Goal: Task Accomplishment & Management: Manage account settings

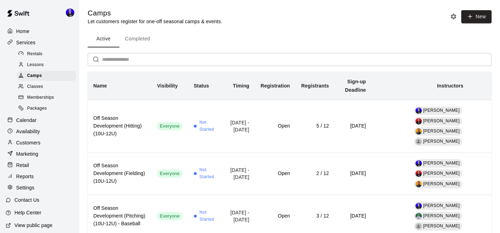
click at [32, 121] on p "Calendar" at bounding box center [26, 120] width 20 height 7
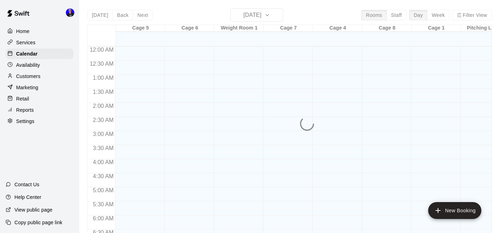
scroll to position [236, 0]
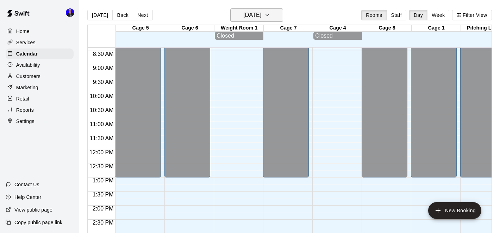
click at [270, 20] on button "[DATE]" at bounding box center [256, 14] width 53 height 13
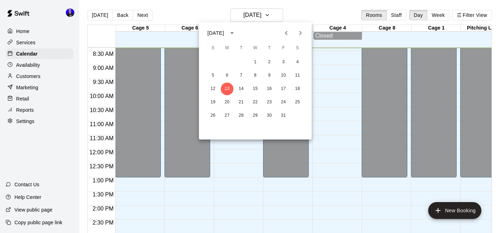
click at [303, 33] on icon "Next month" at bounding box center [300, 33] width 8 height 8
click at [227, 88] on button "10" at bounding box center [227, 89] width 13 height 13
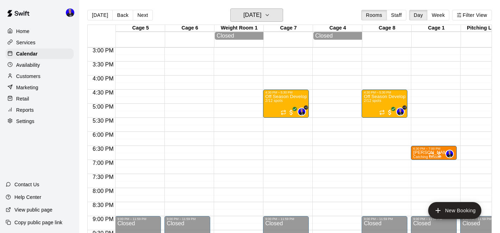
scroll to position [448, 0]
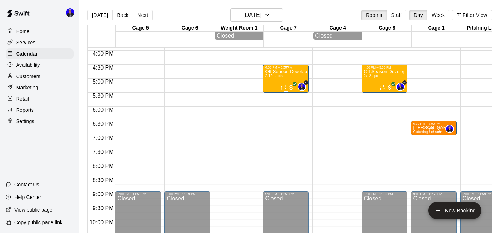
click at [287, 68] on div "4:30 PM – 5:30 PM" at bounding box center [286, 68] width 42 height 4
click at [275, 74] on icon "edit" at bounding box center [272, 73] width 8 height 8
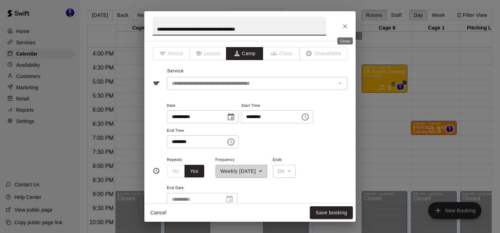
click at [343, 27] on icon "Close" at bounding box center [345, 26] width 7 height 7
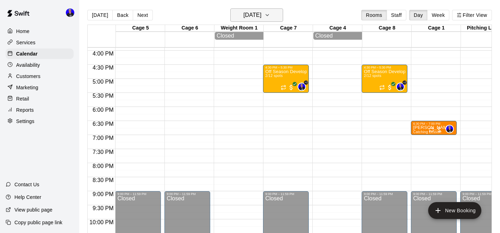
click at [274, 15] on button "[DATE]" at bounding box center [256, 14] width 53 height 13
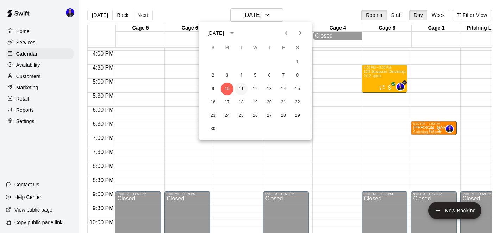
click at [241, 88] on button "11" at bounding box center [241, 89] width 13 height 13
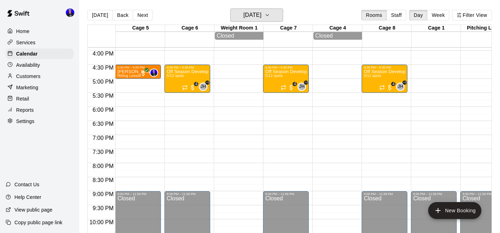
scroll to position [433, 0]
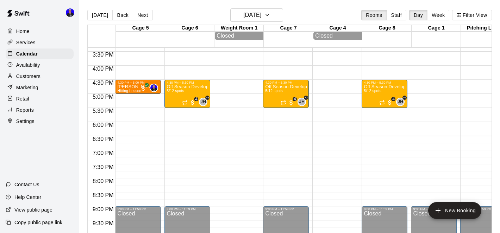
click at [45, 65] on div "Availability" at bounding box center [40, 65] width 68 height 11
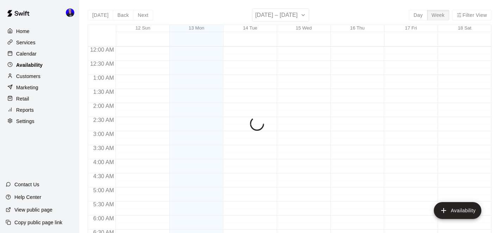
scroll to position [236, 0]
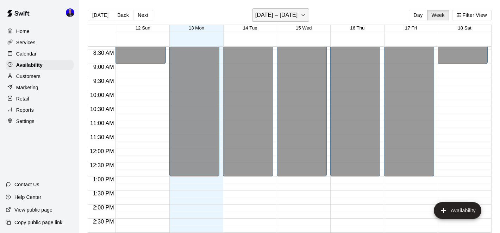
click at [283, 12] on h6 "[DATE] – [DATE]" at bounding box center [276, 15] width 43 height 10
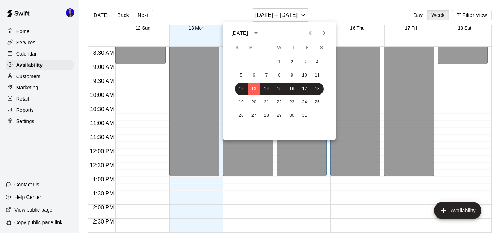
click at [324, 37] on icon "Next month" at bounding box center [324, 33] width 8 height 8
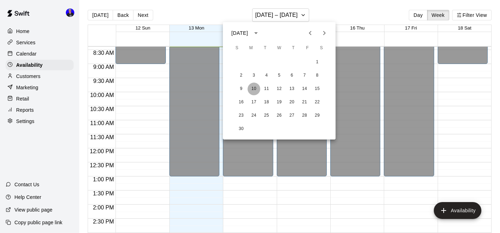
click at [255, 88] on button "10" at bounding box center [254, 89] width 13 height 13
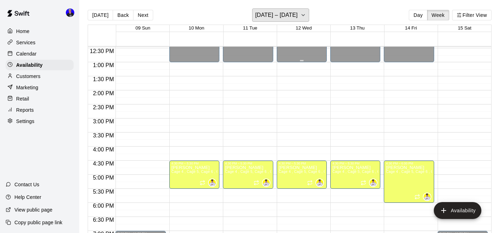
scroll to position [337, 0]
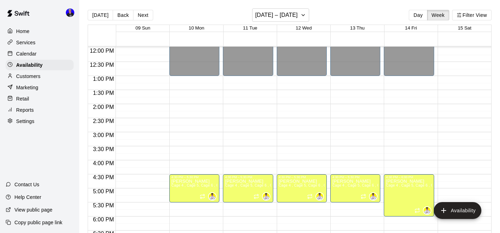
click at [36, 53] on p "Calendar" at bounding box center [26, 53] width 20 height 7
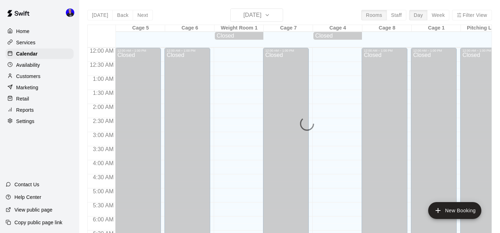
scroll to position [236, 0]
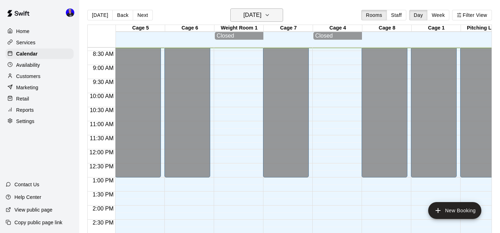
click at [261, 15] on h6 "[DATE]" at bounding box center [252, 15] width 18 height 10
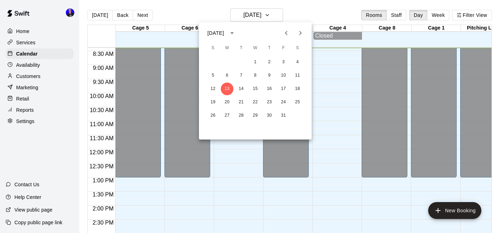
click at [436, 16] on div at bounding box center [250, 116] width 500 height 233
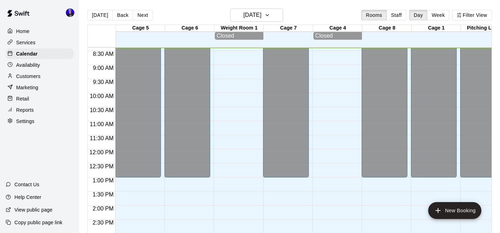
click at [436, 16] on button "Week" at bounding box center [438, 15] width 22 height 11
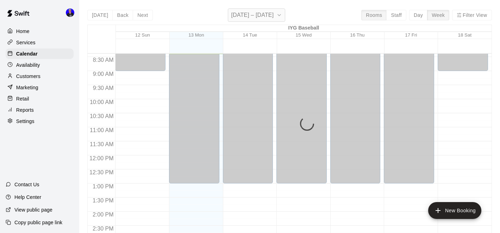
click at [273, 18] on button "[DATE] – [DATE]" at bounding box center [256, 14] width 57 height 13
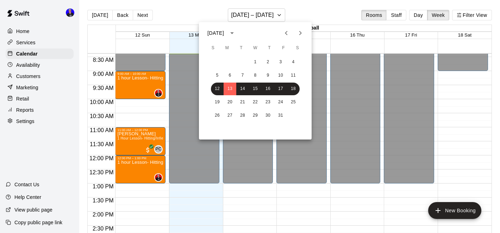
click at [470, 19] on div at bounding box center [250, 116] width 500 height 233
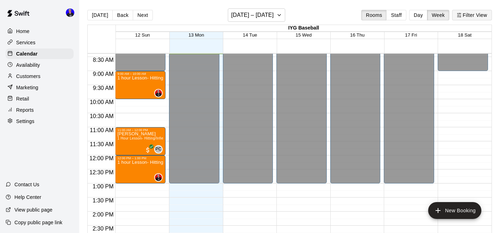
click at [469, 14] on button "Filter View" at bounding box center [471, 15] width 39 height 11
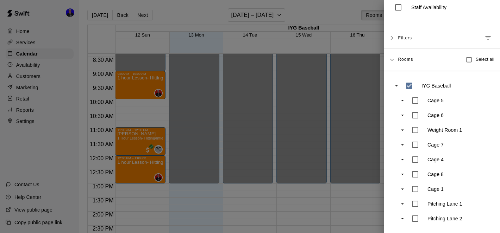
scroll to position [0, 0]
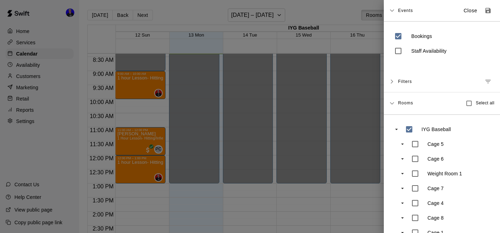
click at [488, 80] on icon "Manage filters" at bounding box center [487, 81] width 7 height 7
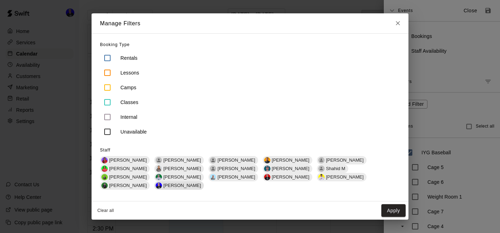
click at [204, 183] on span "[PERSON_NAME]" at bounding box center [182, 185] width 43 height 5
click at [393, 205] on button "Apply" at bounding box center [393, 211] width 24 height 13
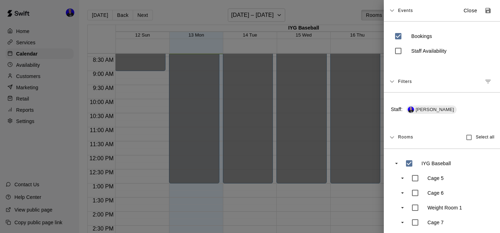
click at [307, 171] on div at bounding box center [250, 116] width 500 height 233
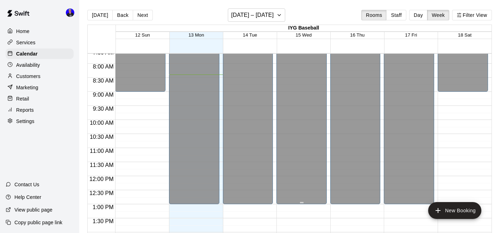
scroll to position [212, 0]
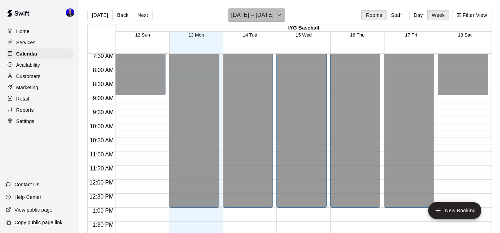
click at [270, 17] on h6 "[DATE] – [DATE]" at bounding box center [252, 15] width 43 height 10
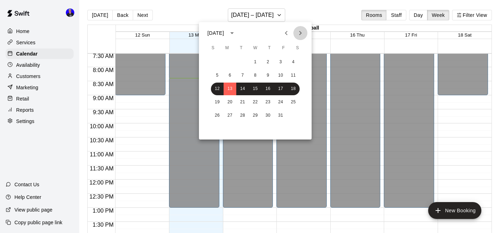
click at [298, 33] on icon "Next month" at bounding box center [300, 33] width 8 height 8
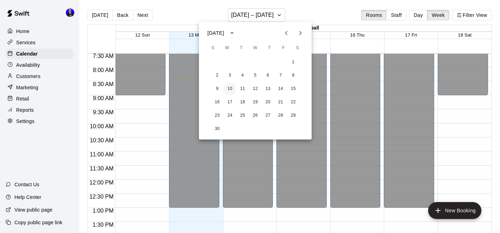
click at [227, 86] on button "10" at bounding box center [230, 89] width 13 height 13
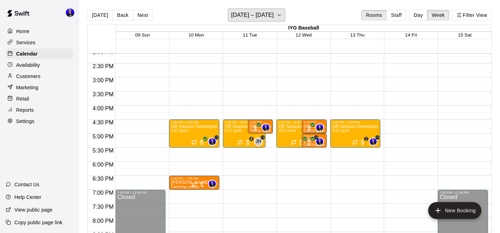
scroll to position [382, 0]
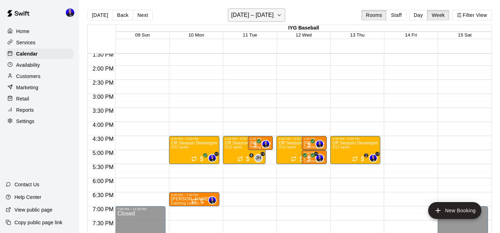
click at [268, 15] on h6 "[DATE] – [DATE]" at bounding box center [252, 15] width 43 height 10
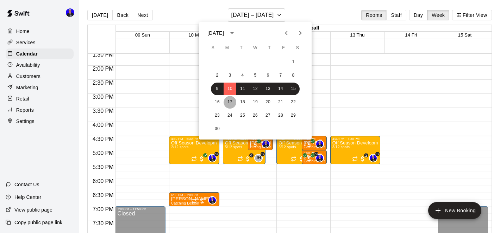
click at [229, 102] on button "17" at bounding box center [230, 102] width 13 height 13
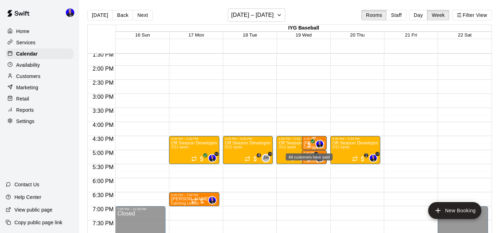
click at [306, 145] on span "All customers have paid" at bounding box center [309, 145] width 7 height 7
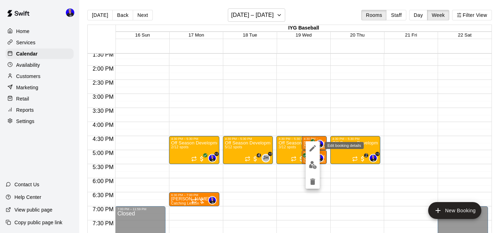
click at [310, 146] on icon "edit" at bounding box center [312, 148] width 8 height 8
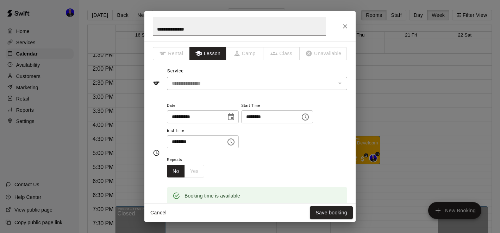
click at [345, 24] on icon "Close" at bounding box center [345, 26] width 7 height 7
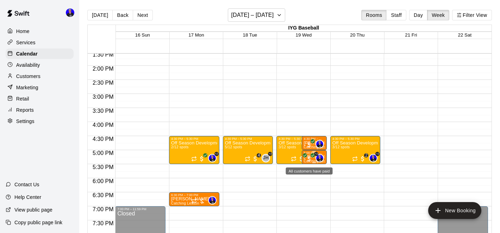
click at [307, 159] on span "All customers have paid" at bounding box center [309, 159] width 7 height 7
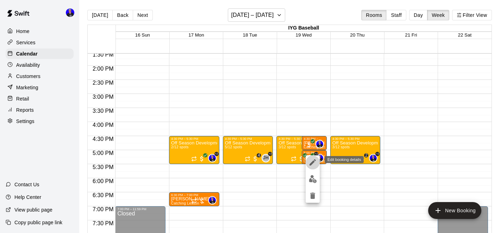
click at [314, 167] on icon "edit" at bounding box center [312, 162] width 8 height 8
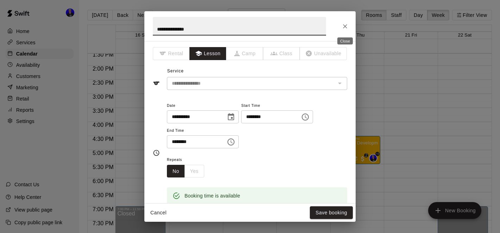
click at [344, 26] on icon "Close" at bounding box center [345, 26] width 4 height 4
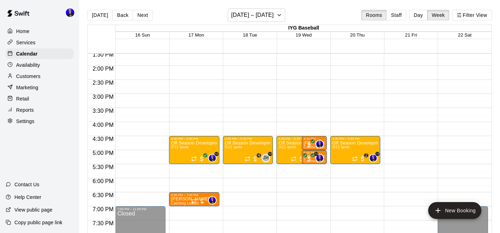
click at [30, 63] on p "Availability" at bounding box center [28, 65] width 24 height 7
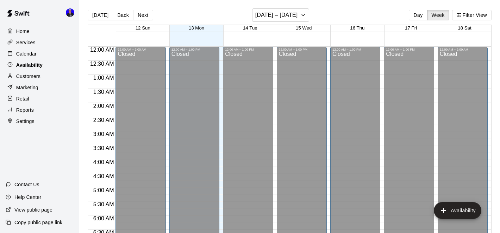
scroll to position [237, 0]
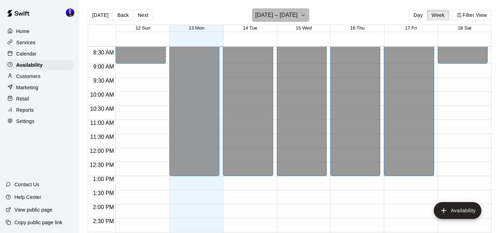
click at [287, 16] on h6 "[DATE] – [DATE]" at bounding box center [276, 15] width 43 height 10
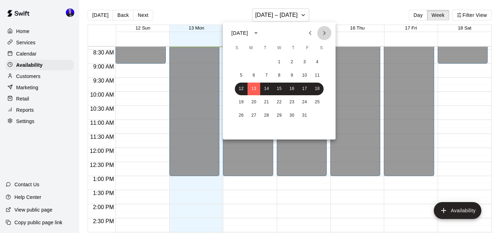
click at [325, 33] on icon "Next month" at bounding box center [324, 33] width 2 height 4
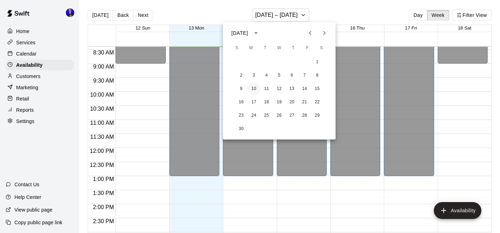
click at [254, 88] on button "10" at bounding box center [254, 89] width 13 height 13
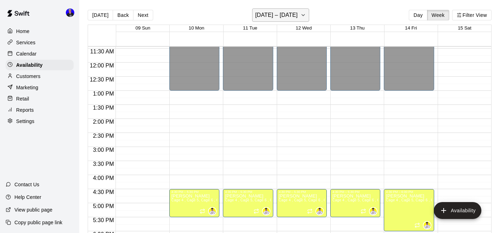
scroll to position [316, 0]
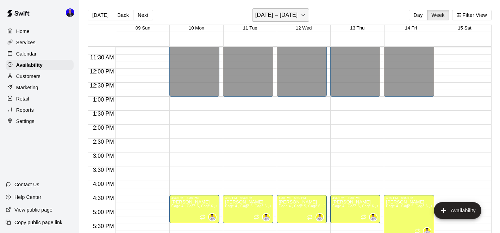
click at [298, 15] on h6 "[DATE] – [DATE]" at bounding box center [276, 15] width 43 height 10
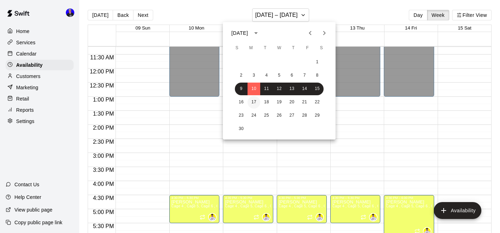
click at [251, 100] on button "17" at bounding box center [254, 102] width 13 height 13
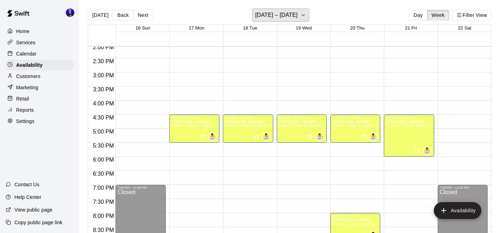
scroll to position [405, 0]
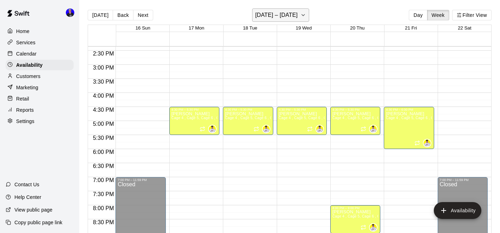
click at [292, 15] on h6 "[DATE] – [DATE]" at bounding box center [276, 15] width 43 height 10
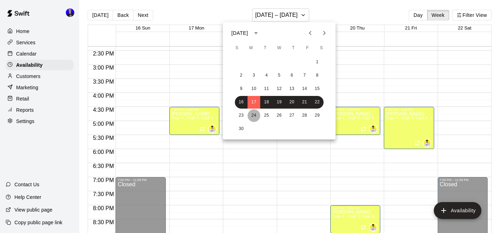
click at [248, 117] on button "24" at bounding box center [254, 115] width 13 height 13
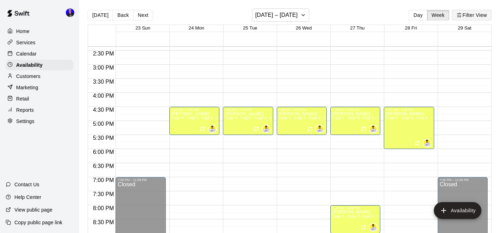
click at [460, 17] on icon "button" at bounding box center [459, 15] width 5 height 5
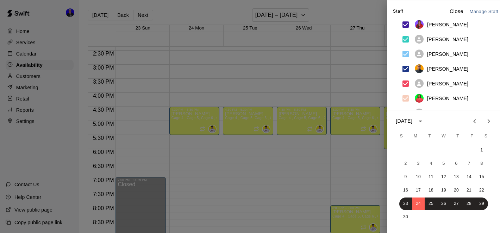
click at [248, 62] on div at bounding box center [250, 116] width 500 height 233
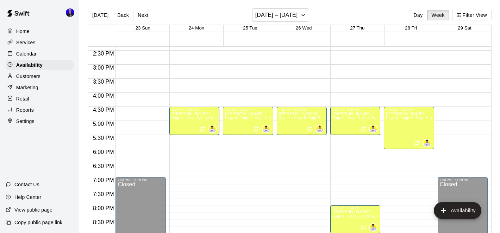
click at [31, 56] on p "Calendar" at bounding box center [26, 53] width 20 height 7
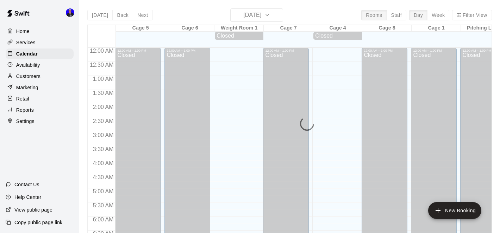
scroll to position [237, 0]
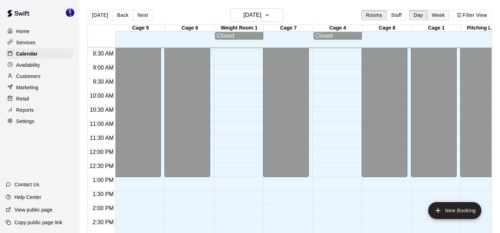
click at [438, 13] on button "Week" at bounding box center [438, 15] width 22 height 11
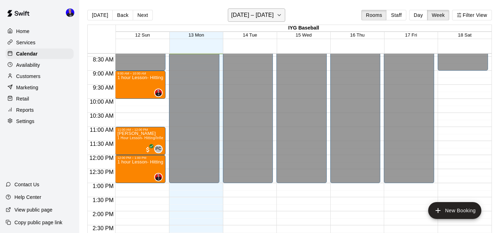
click at [282, 14] on button "[DATE] – [DATE]" at bounding box center [256, 14] width 57 height 13
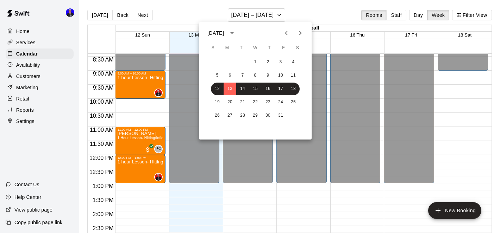
click at [299, 32] on icon "Next month" at bounding box center [300, 33] width 8 height 8
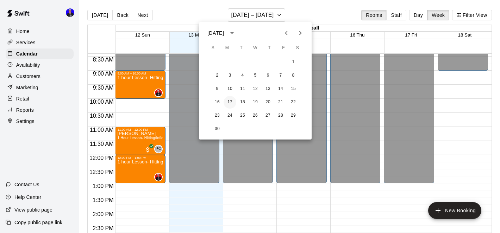
click at [226, 102] on button "17" at bounding box center [230, 102] width 13 height 13
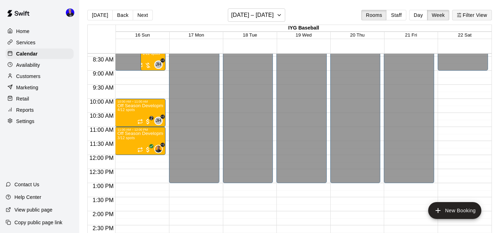
click at [476, 20] on button "Filter View" at bounding box center [471, 15] width 39 height 11
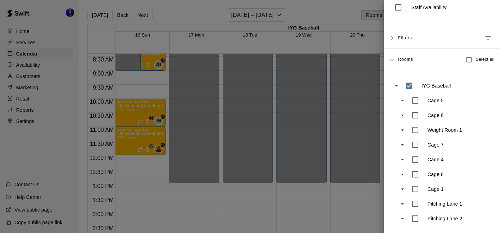
scroll to position [0, 0]
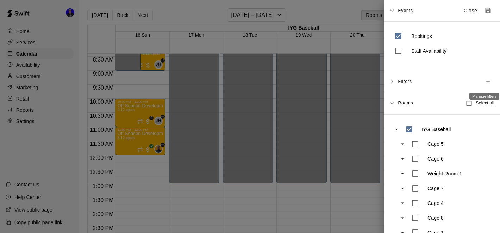
click at [489, 80] on icon "Manage filters" at bounding box center [487, 81] width 7 height 7
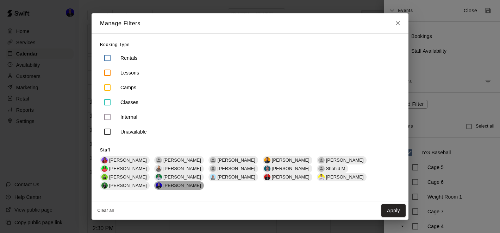
click at [204, 183] on span "[PERSON_NAME]" at bounding box center [182, 185] width 43 height 5
click at [395, 205] on button "Apply" at bounding box center [393, 211] width 24 height 13
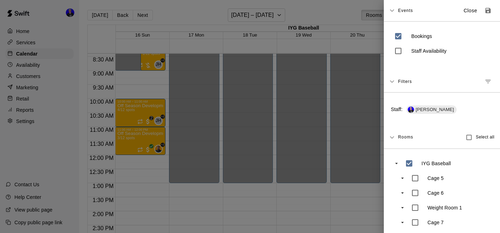
click at [305, 195] on div at bounding box center [250, 116] width 500 height 233
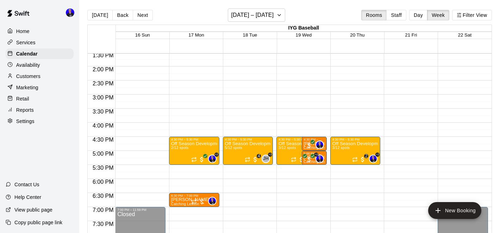
scroll to position [372, 0]
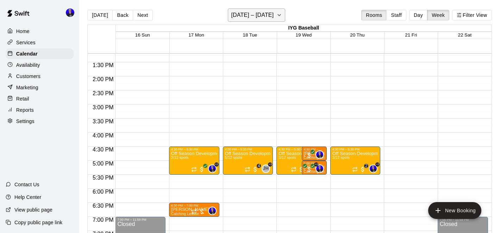
click at [267, 16] on h6 "[DATE] – [DATE]" at bounding box center [252, 15] width 43 height 10
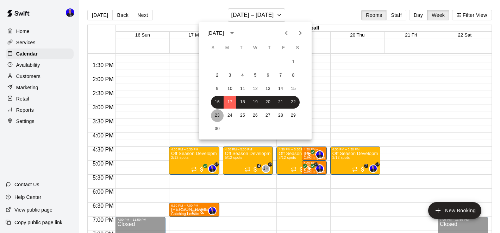
click at [218, 113] on button "23" at bounding box center [217, 115] width 13 height 13
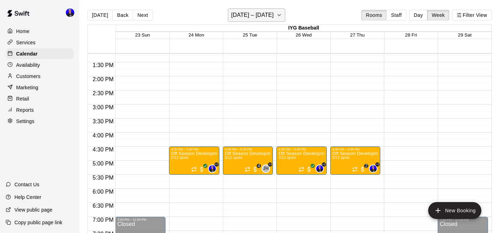
click at [259, 16] on h6 "[DATE] – [DATE]" at bounding box center [252, 15] width 43 height 10
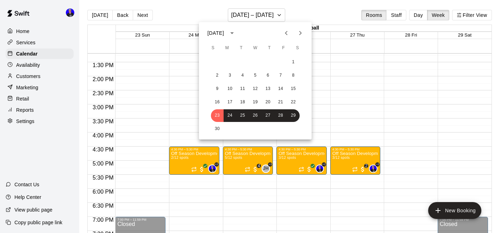
click at [298, 31] on icon "Next month" at bounding box center [300, 33] width 8 height 8
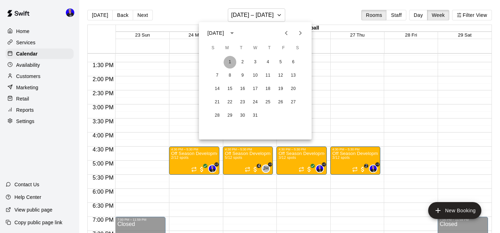
click at [230, 62] on button "1" at bounding box center [230, 62] width 13 height 13
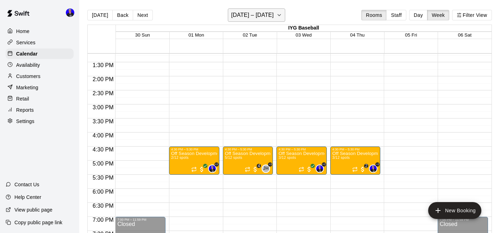
click at [253, 17] on h6 "[DATE] – [DATE]" at bounding box center [252, 15] width 43 height 10
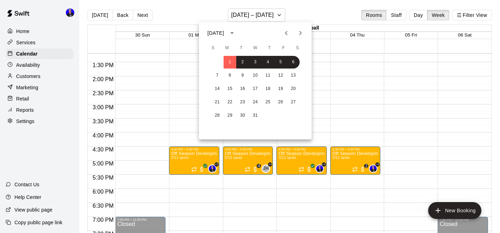
click at [283, 30] on icon "Previous month" at bounding box center [286, 33] width 8 height 8
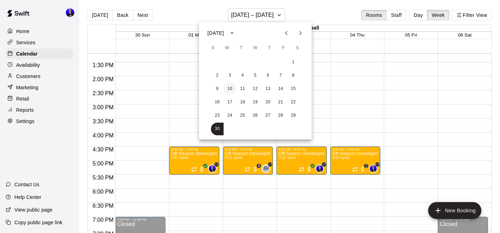
click at [227, 88] on button "10" at bounding box center [230, 89] width 13 height 13
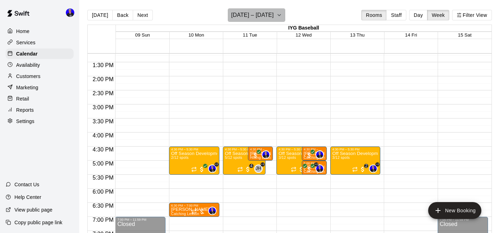
click at [262, 17] on h6 "[DATE] – [DATE]" at bounding box center [252, 15] width 43 height 10
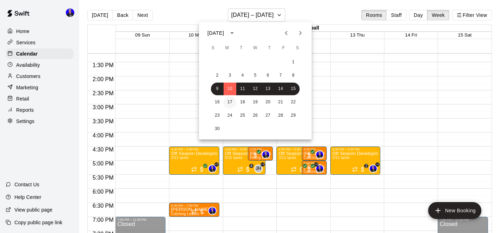
click at [229, 102] on button "17" at bounding box center [230, 102] width 13 height 13
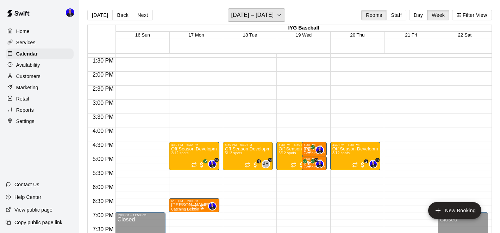
scroll to position [376, 0]
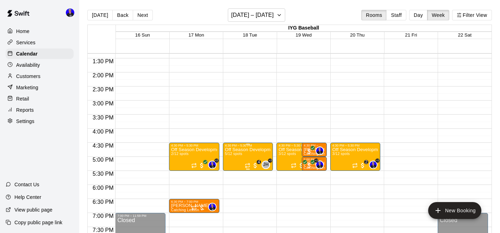
click at [243, 150] on p "Off Season Development (Hitting) (10U-12U)" at bounding box center [248, 150] width 46 height 0
click at [234, 156] on icon "edit" at bounding box center [232, 157] width 6 height 6
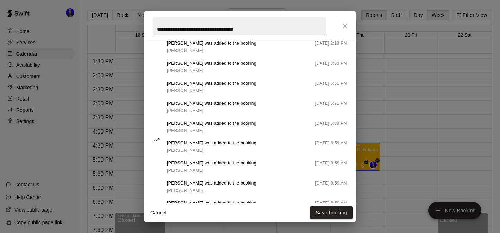
scroll to position [363, 0]
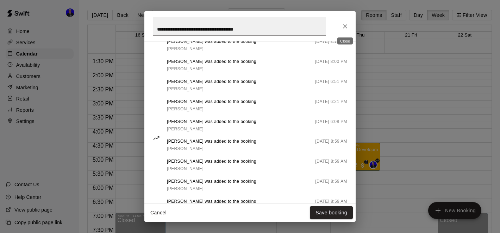
click at [348, 25] on icon "Close" at bounding box center [345, 26] width 7 height 7
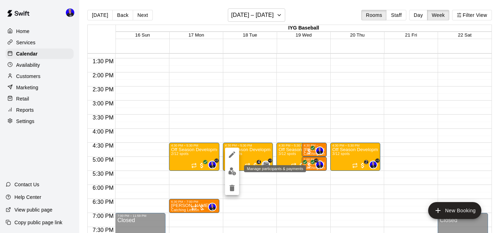
click at [234, 172] on img "edit" at bounding box center [232, 172] width 8 height 8
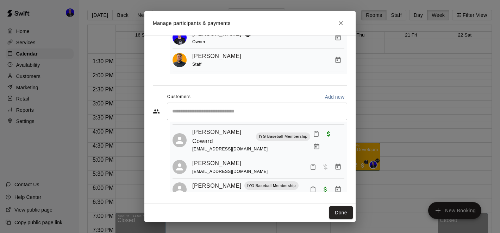
scroll to position [58, 0]
